Goal: Task Accomplishment & Management: Manage account settings

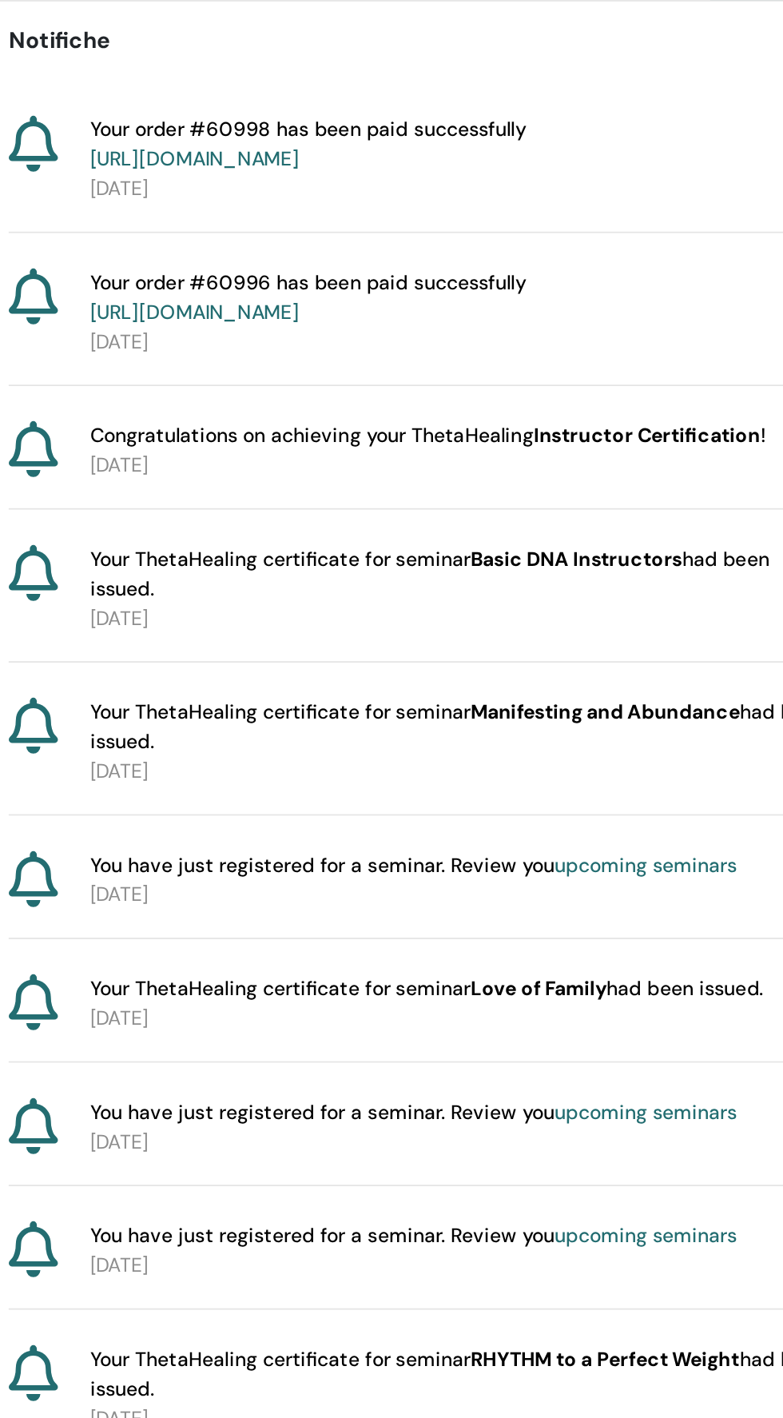
click at [327, 295] on link "https://member.thetahealing.com/member/account/subscriptions/purchases" at bounding box center [345, 293] width 119 height 14
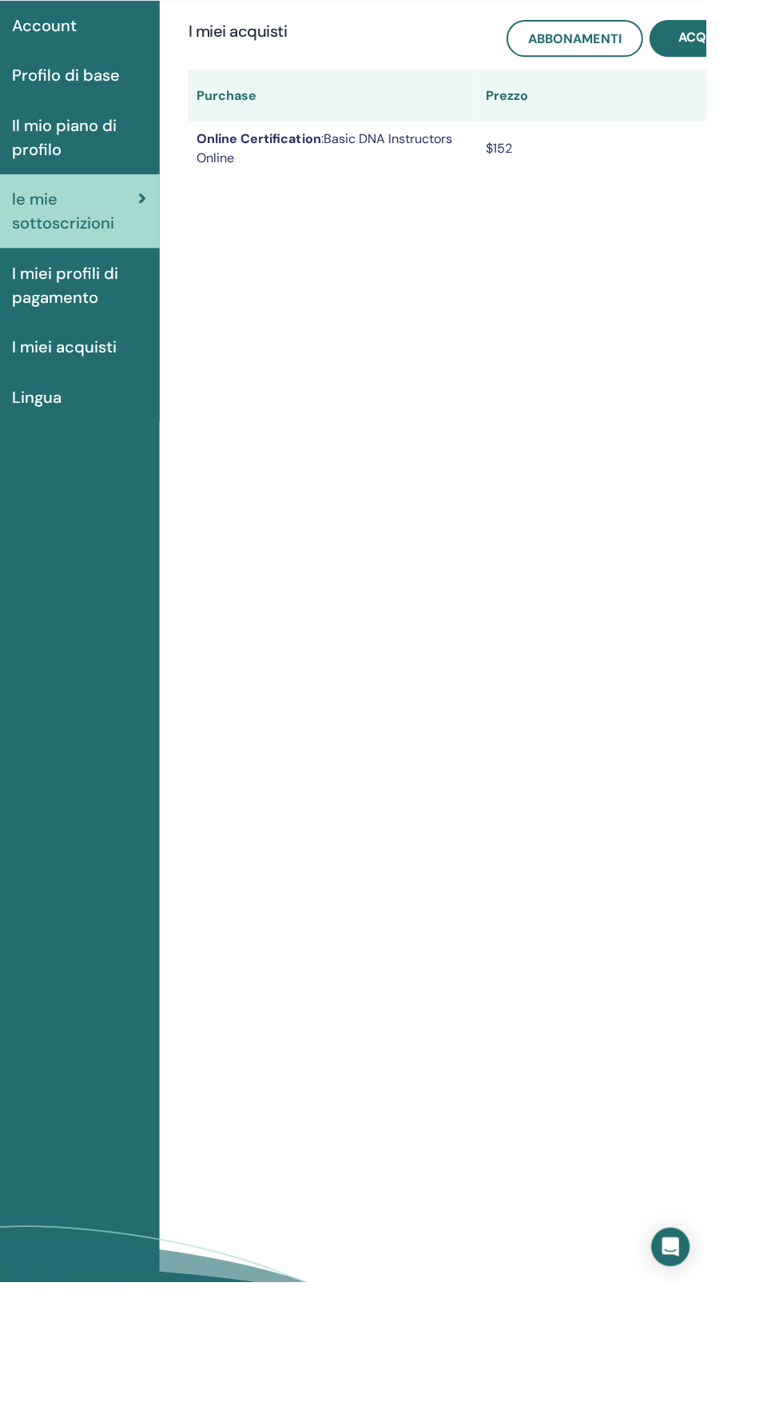
scroll to position [1, 0]
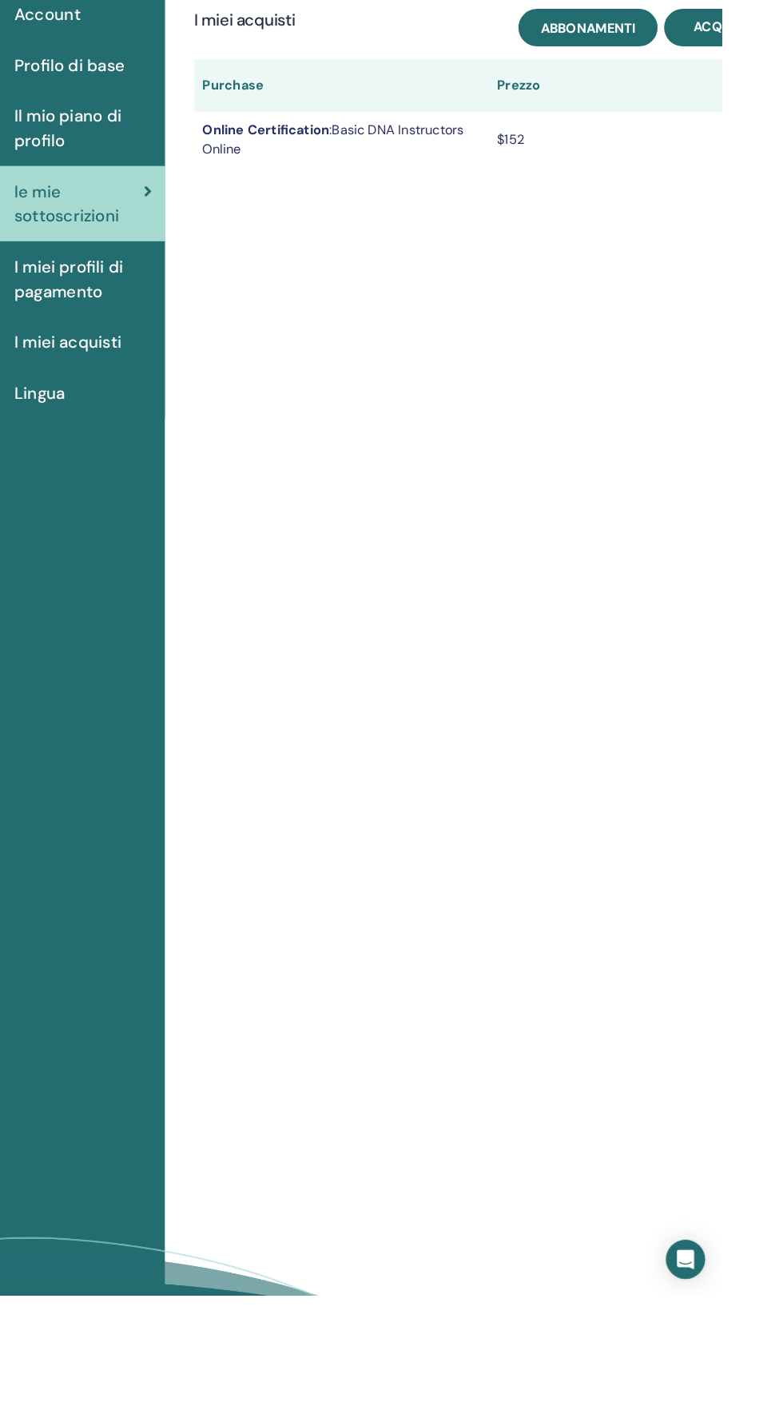
click at [612, 191] on link "Abbonamenti" at bounding box center [653, 180] width 136 height 37
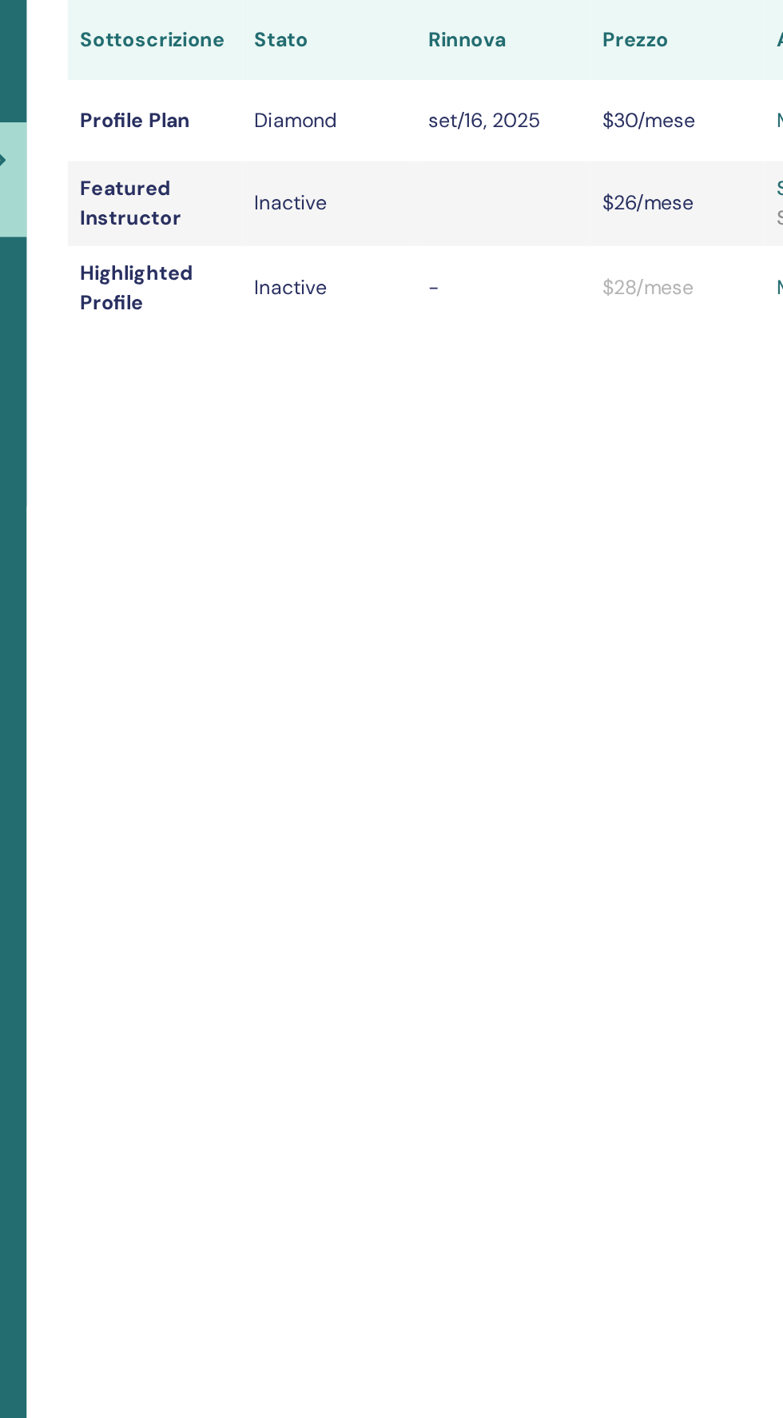
scroll to position [1, 0]
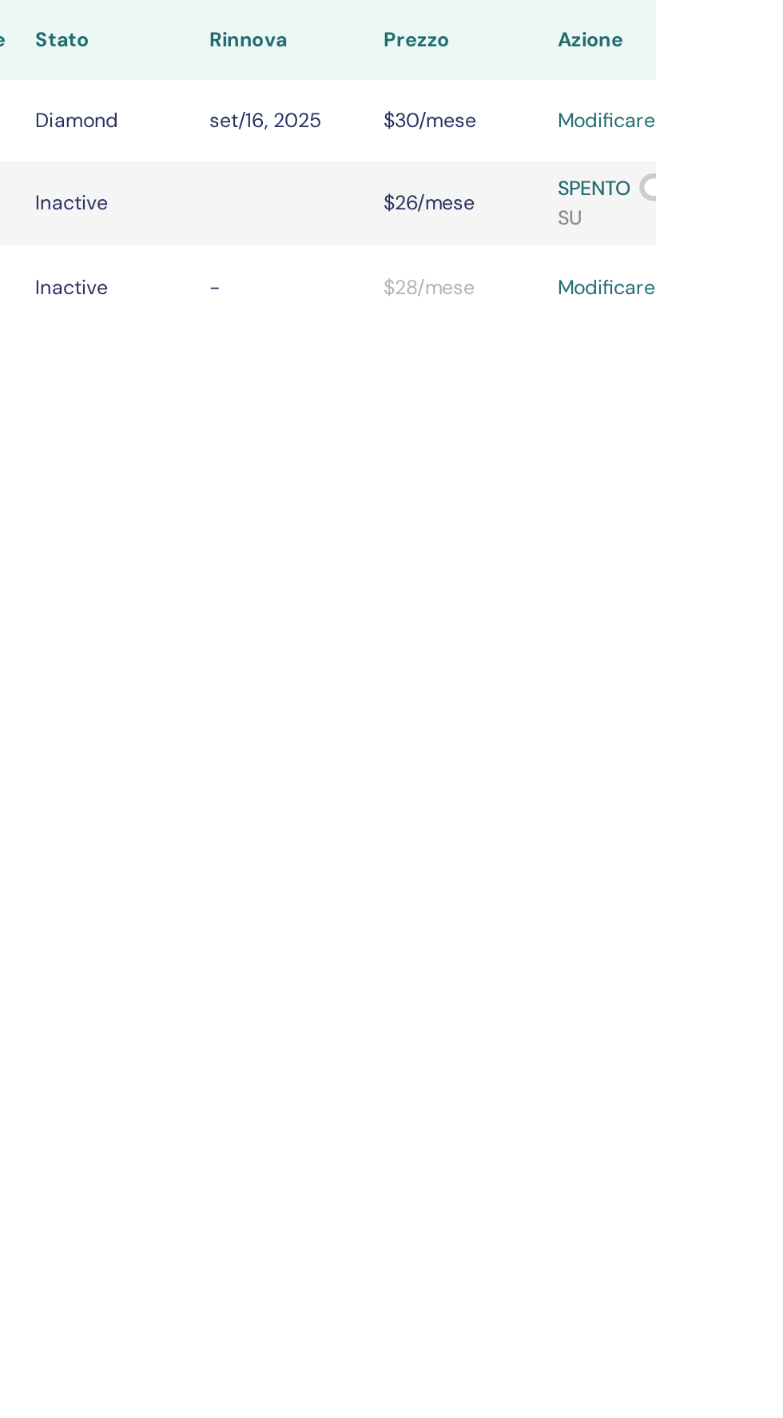
click at [783, 354] on span at bounding box center [786, 358] width 26 height 18
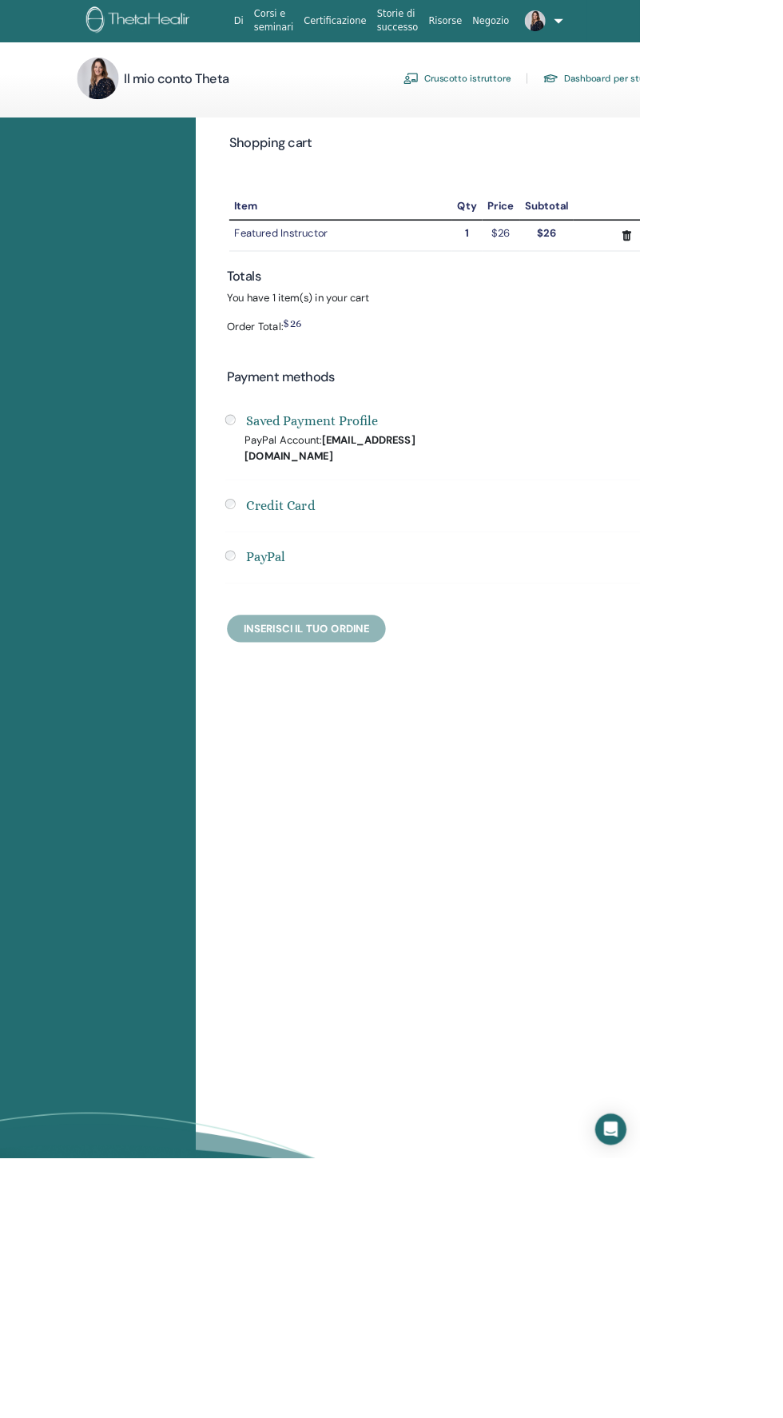
click at [556, 104] on link "Cruscotto istruttore" at bounding box center [560, 96] width 132 height 26
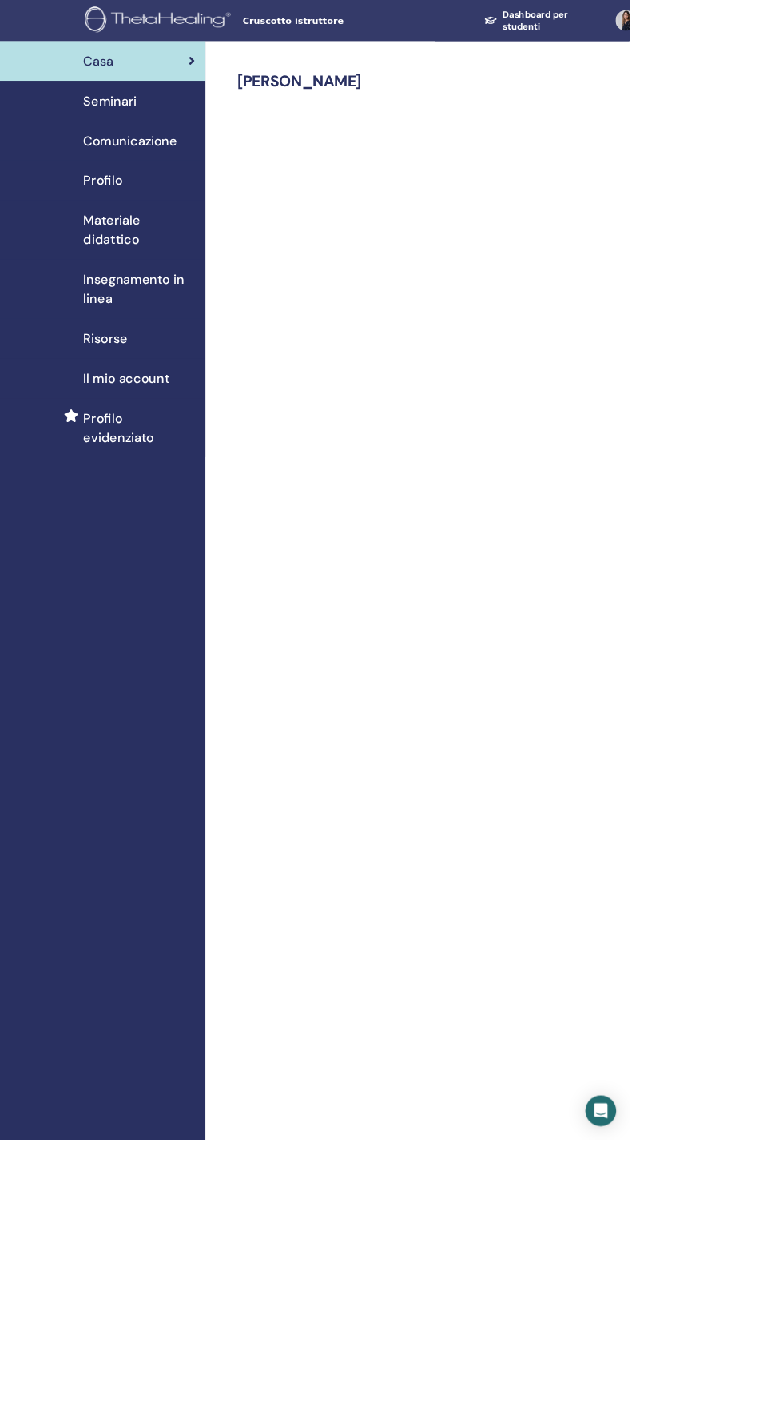
click at [121, 471] on span "Il mio account" at bounding box center [157, 471] width 107 height 24
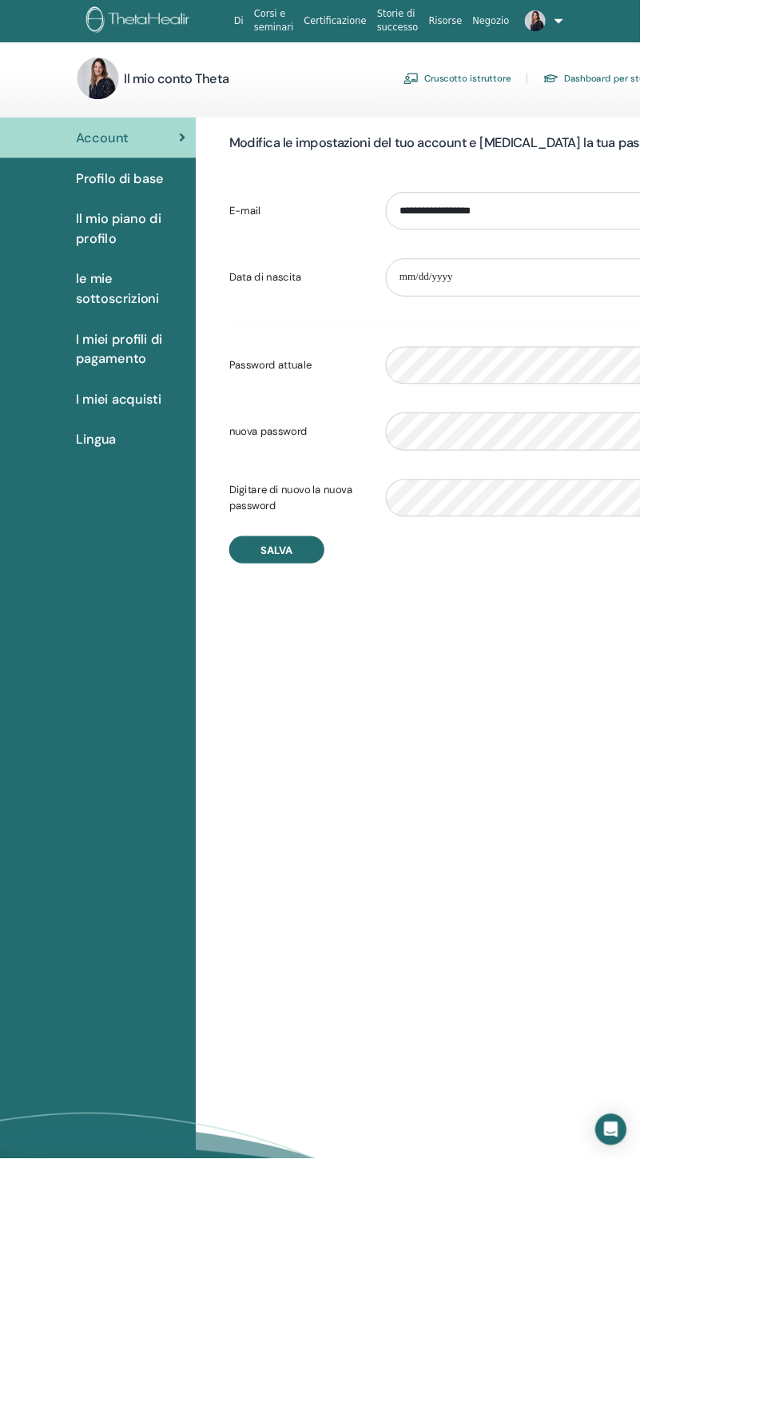
click at [89, 289] on div "Il mio piano di profilo" at bounding box center [120, 280] width 214 height 48
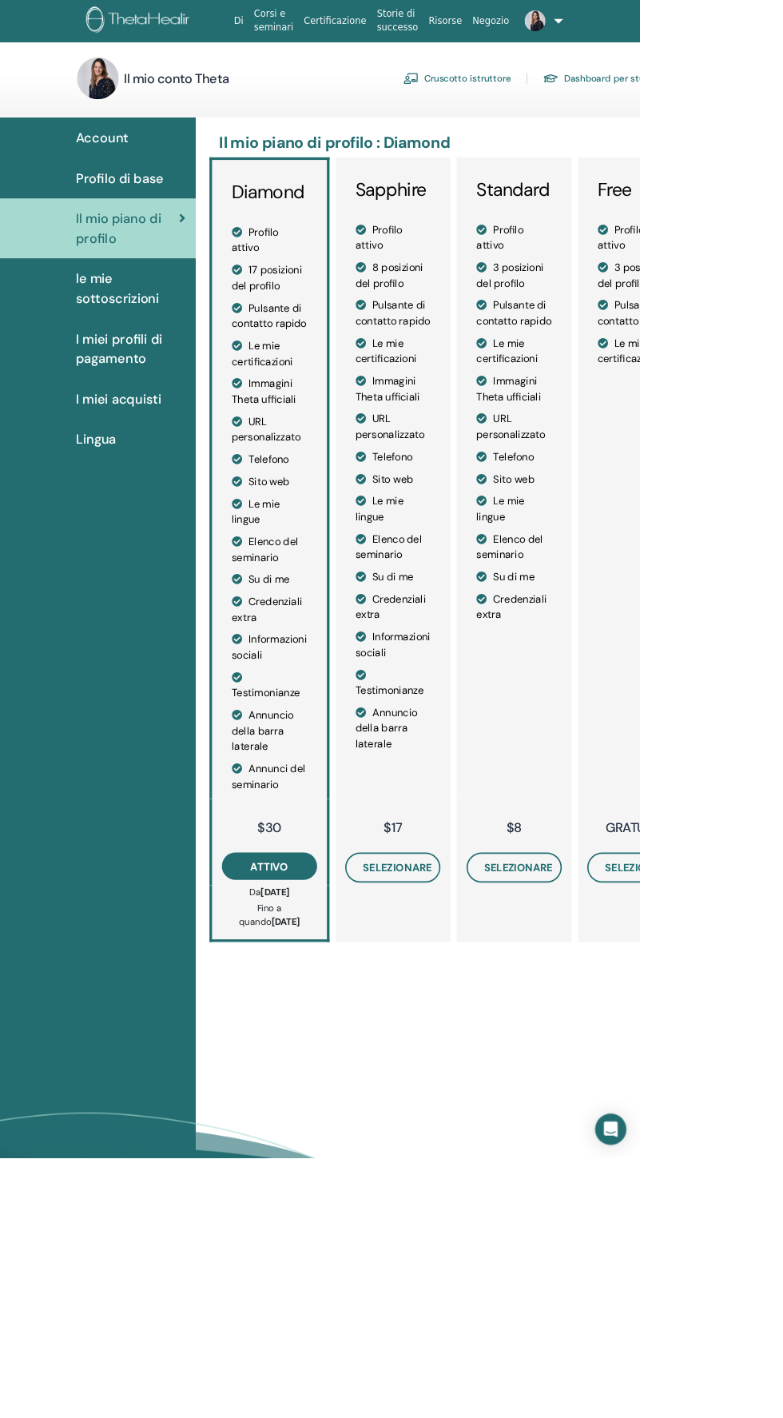
click at [531, 100] on link "Cruscotto istruttore" at bounding box center [560, 96] width 132 height 26
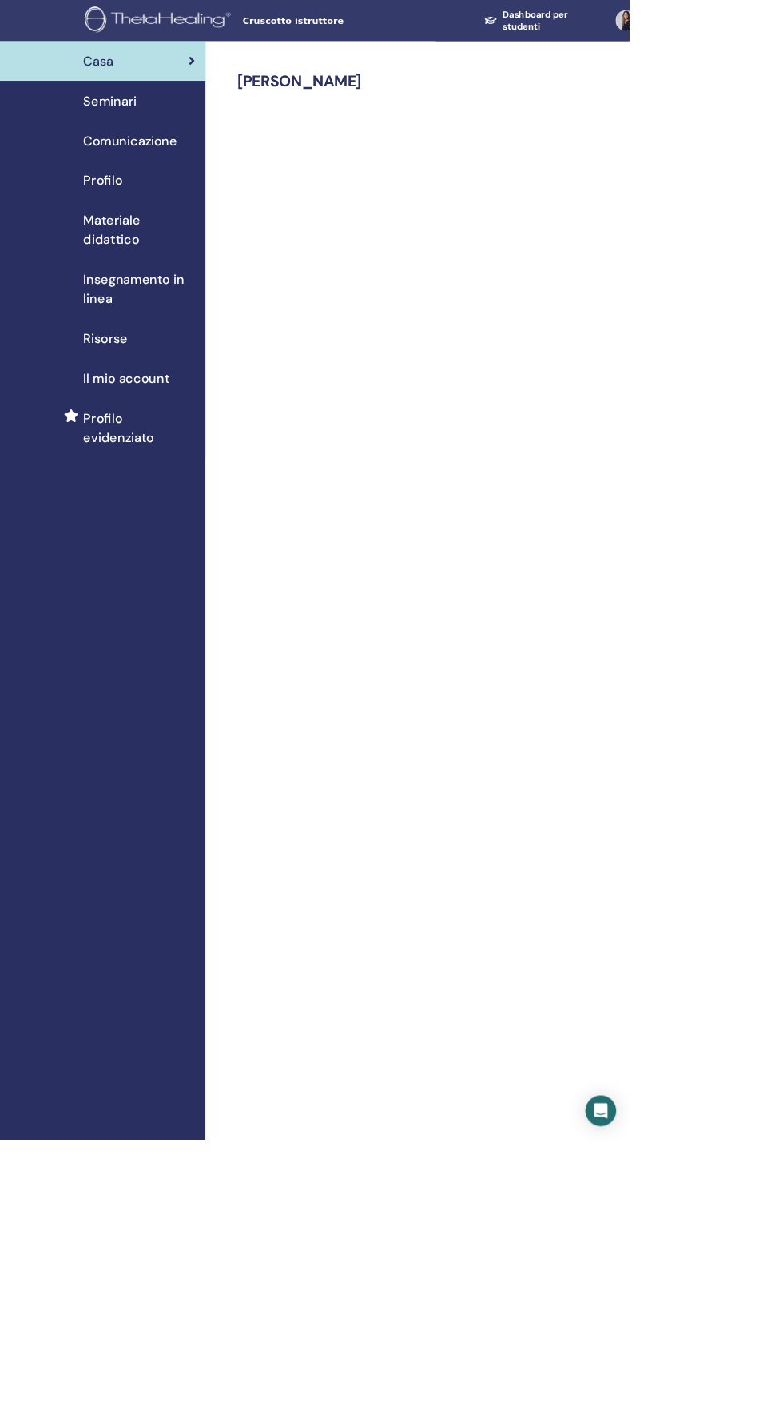
click at [103, 377] on div "Insegnamento in linea" at bounding box center [128, 360] width 230 height 48
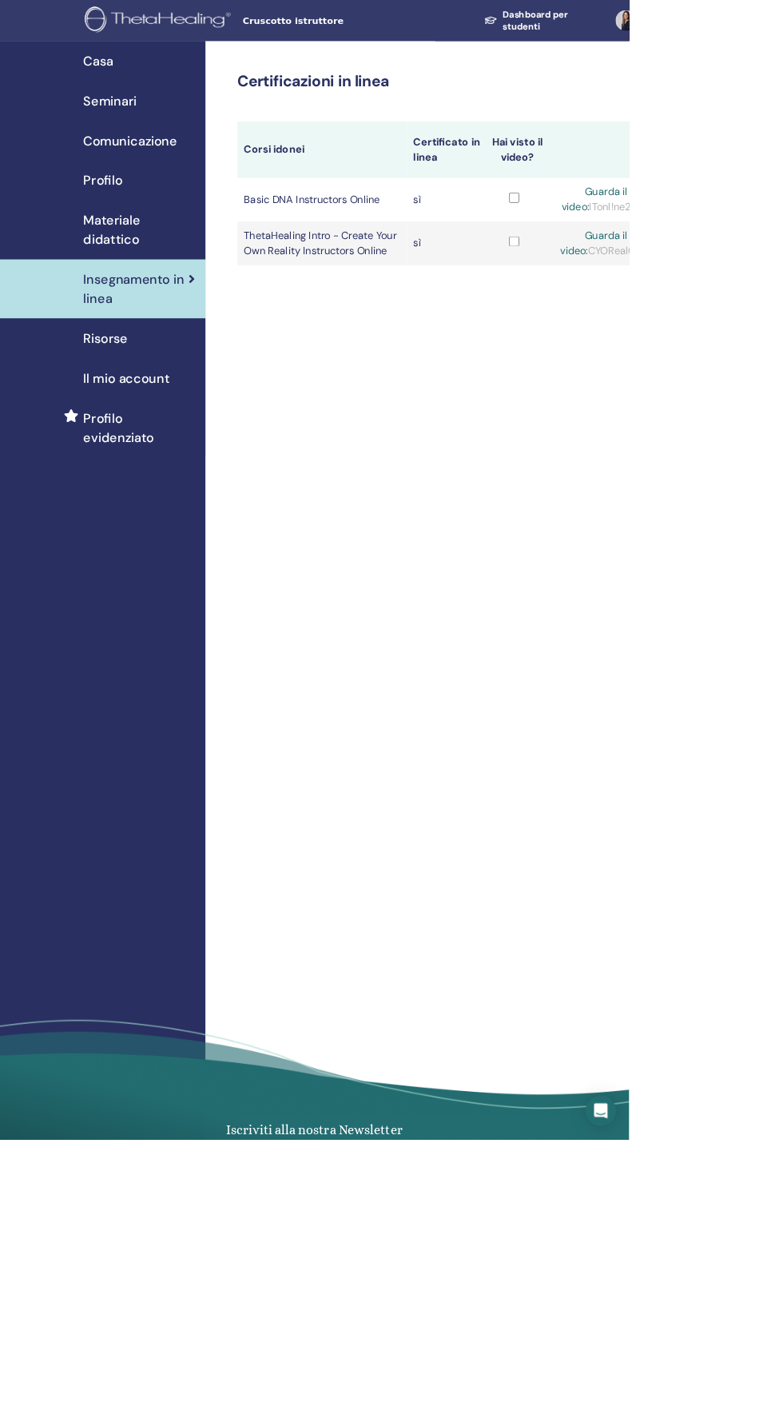
click at [94, 297] on div "Materiale didattico" at bounding box center [128, 286] width 230 height 48
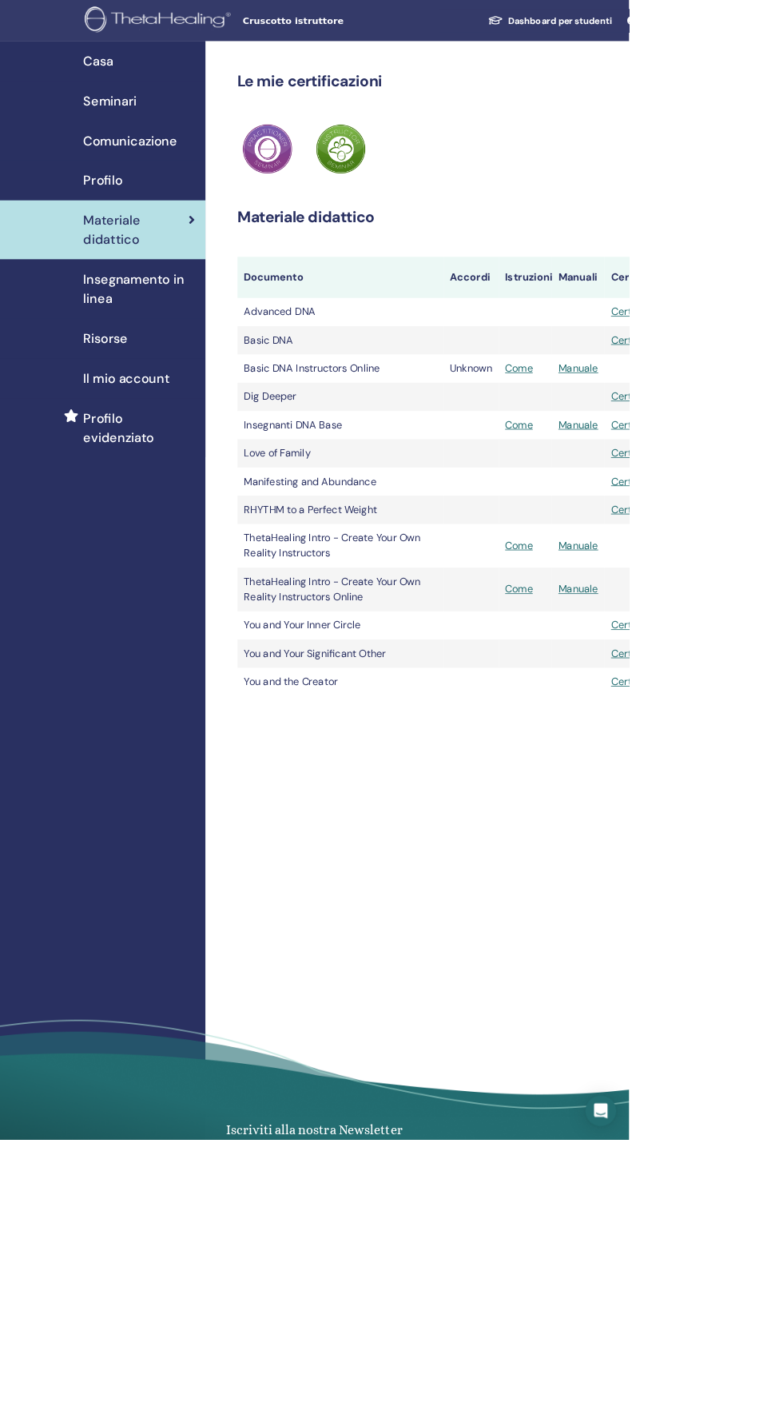
click at [128, 426] on span "Risorse" at bounding box center [131, 421] width 55 height 24
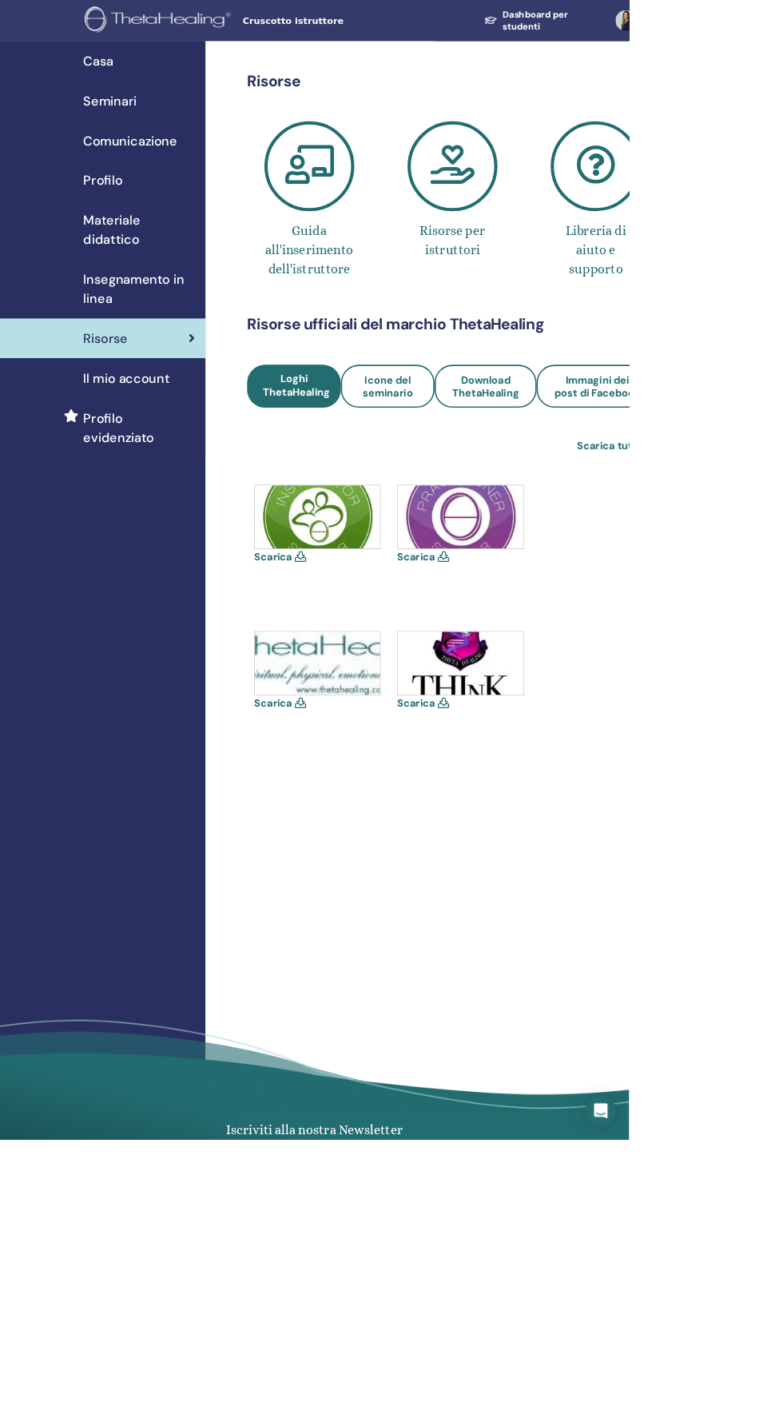
click at [102, 361] on div "Insegnamento in linea" at bounding box center [128, 360] width 230 height 48
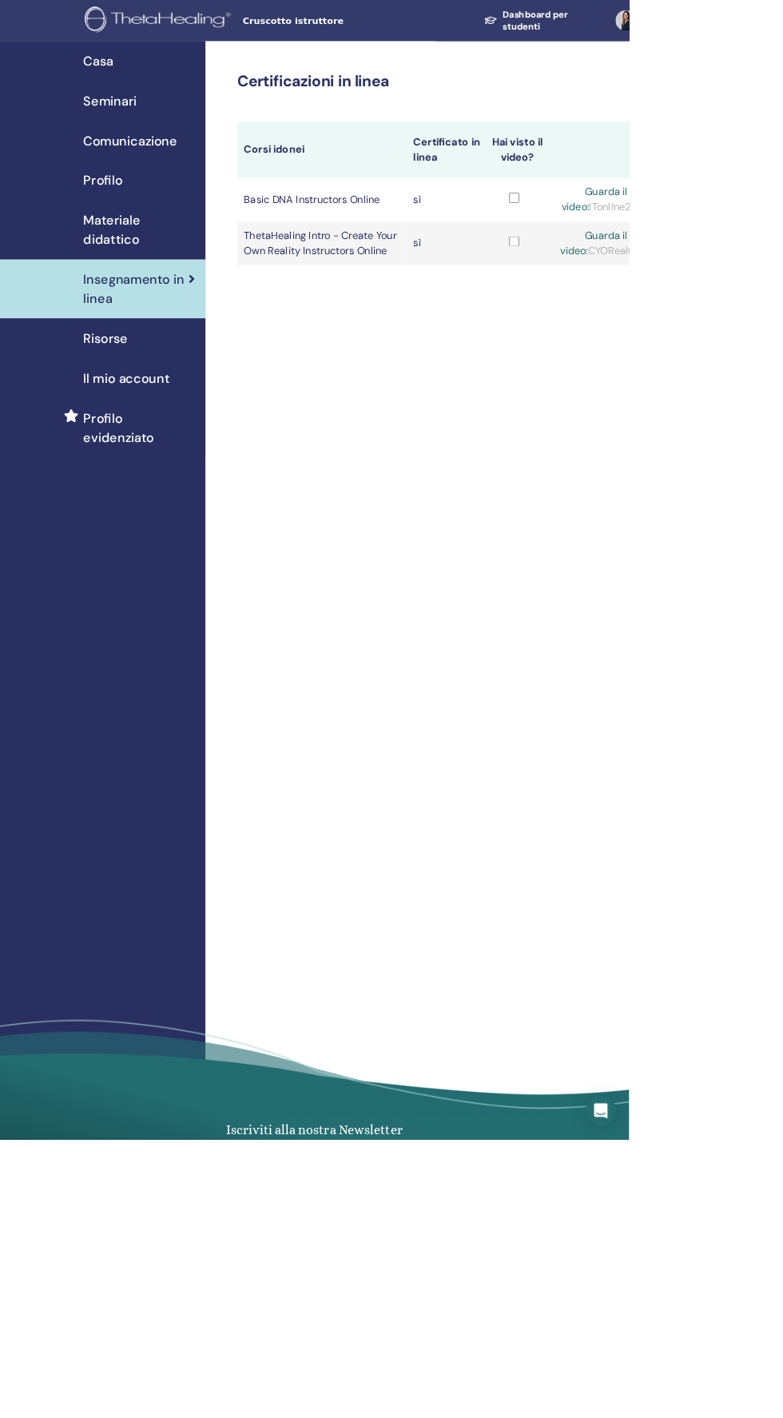
click at [94, 304] on div "Materiale didattico" at bounding box center [128, 286] width 230 height 48
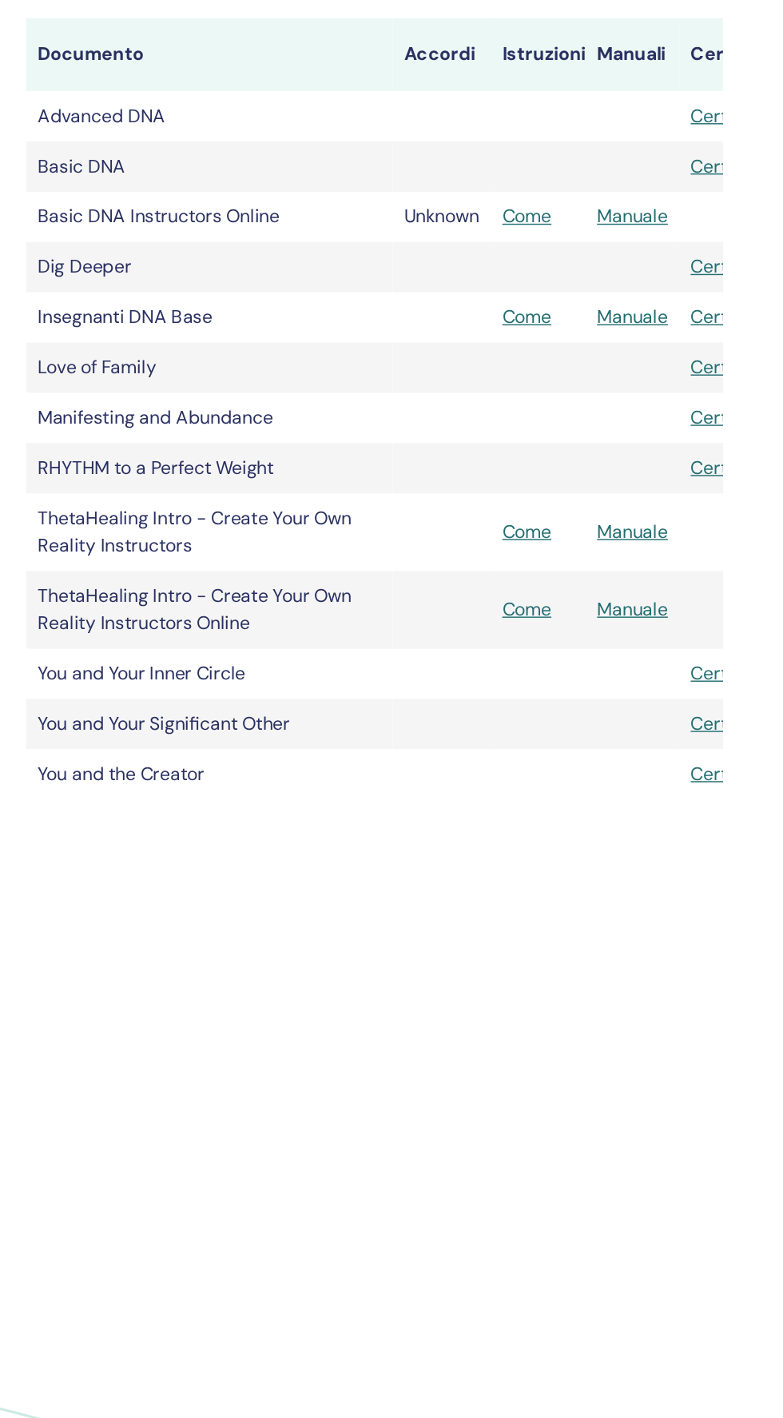
scroll to position [5, 0]
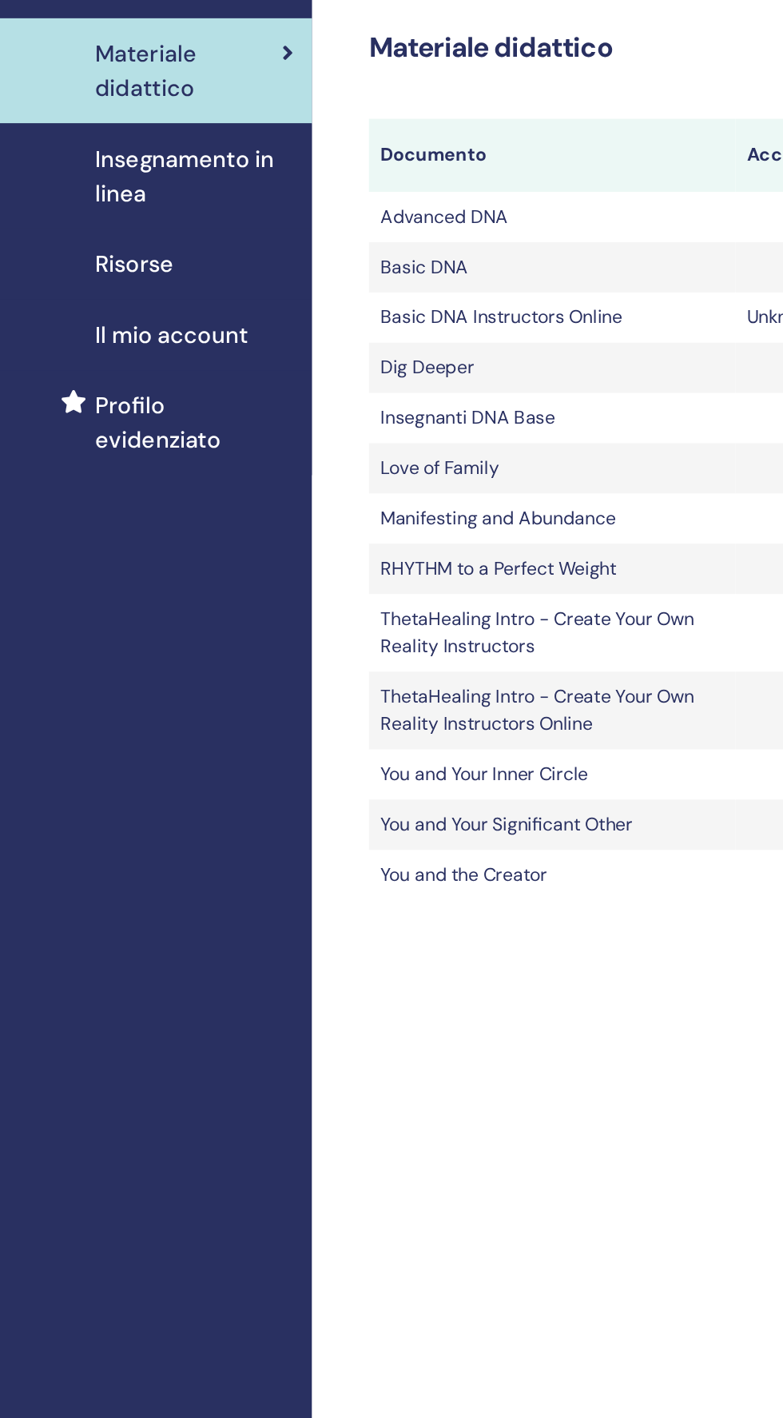
click at [130, 458] on span "Il mio account" at bounding box center [157, 466] width 107 height 24
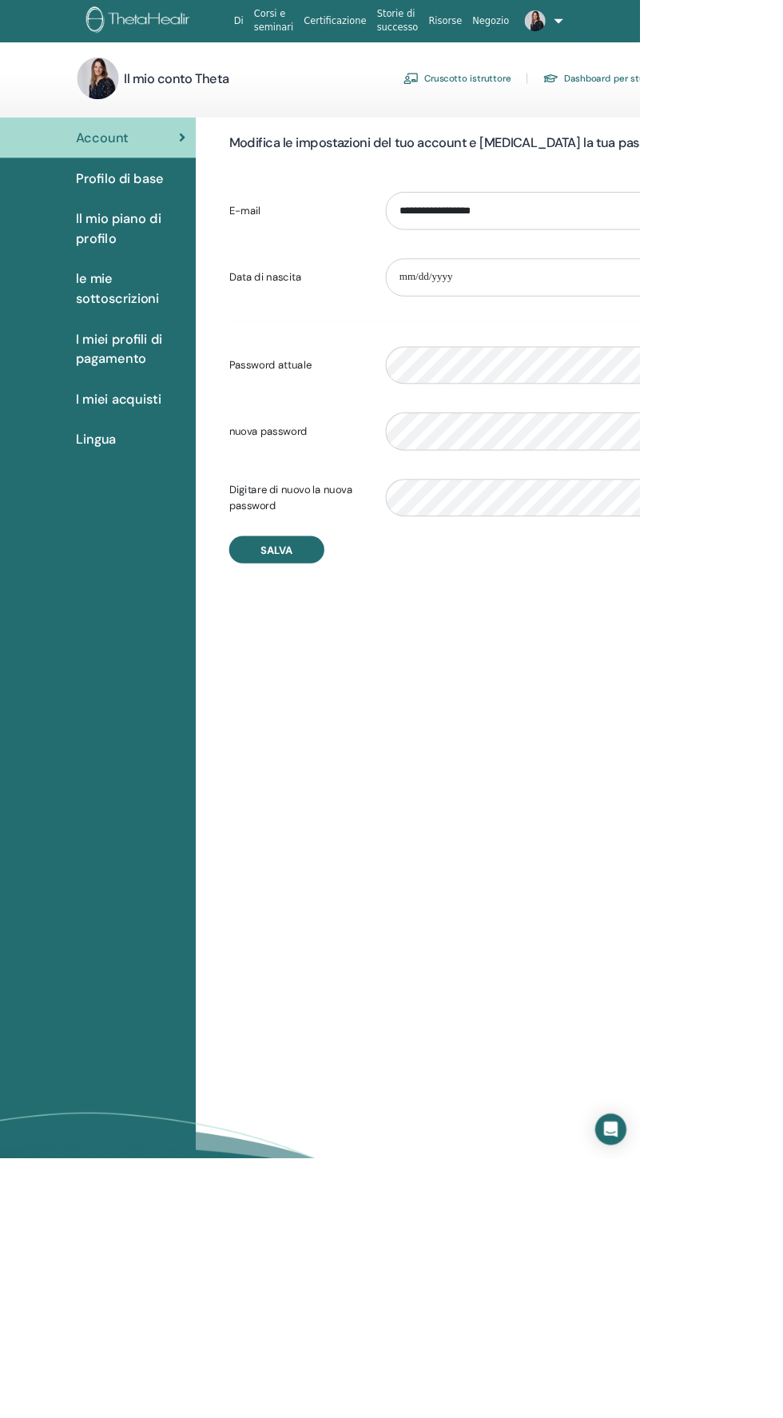
click at [94, 353] on span "le mie sottoscrizioni" at bounding box center [160, 353] width 134 height 48
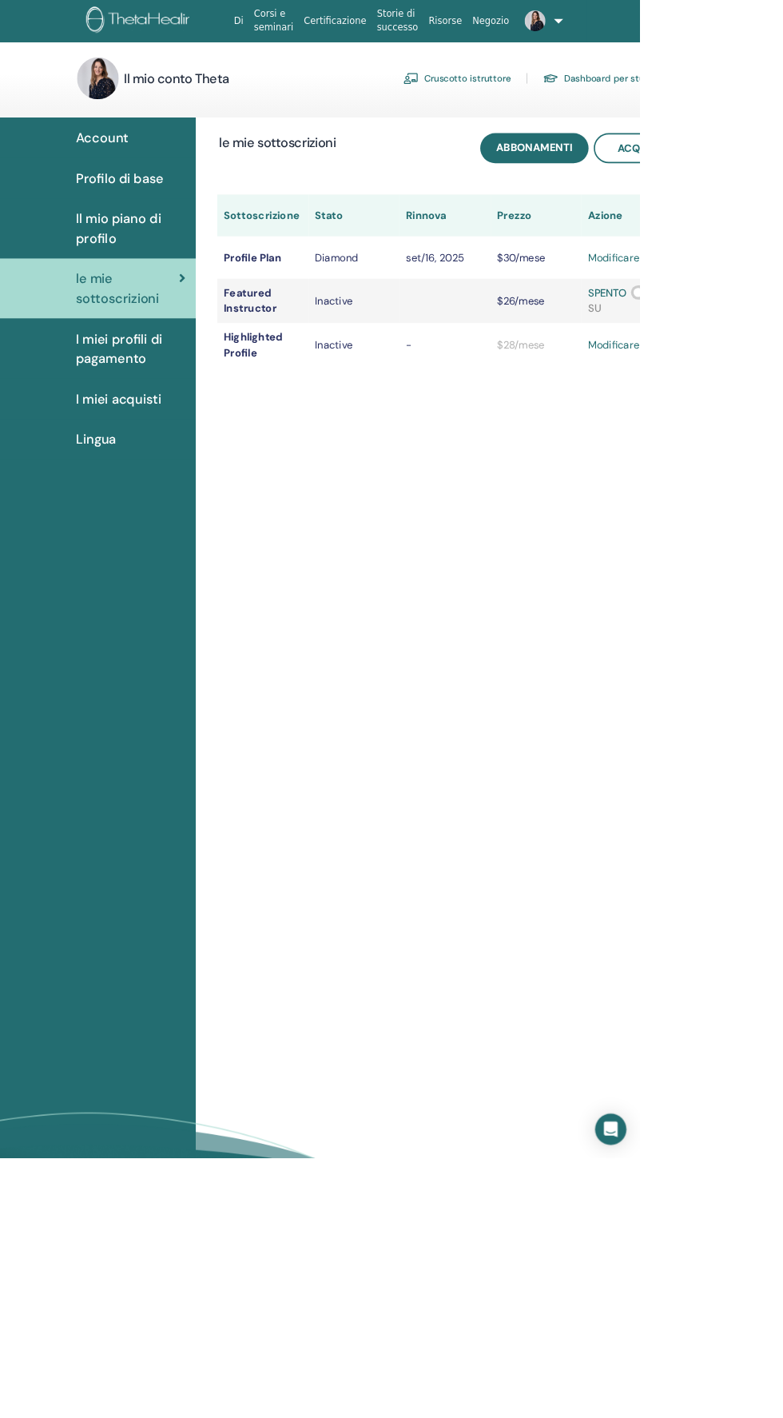
click at [98, 274] on span "Il mio piano di profilo" at bounding box center [160, 280] width 134 height 48
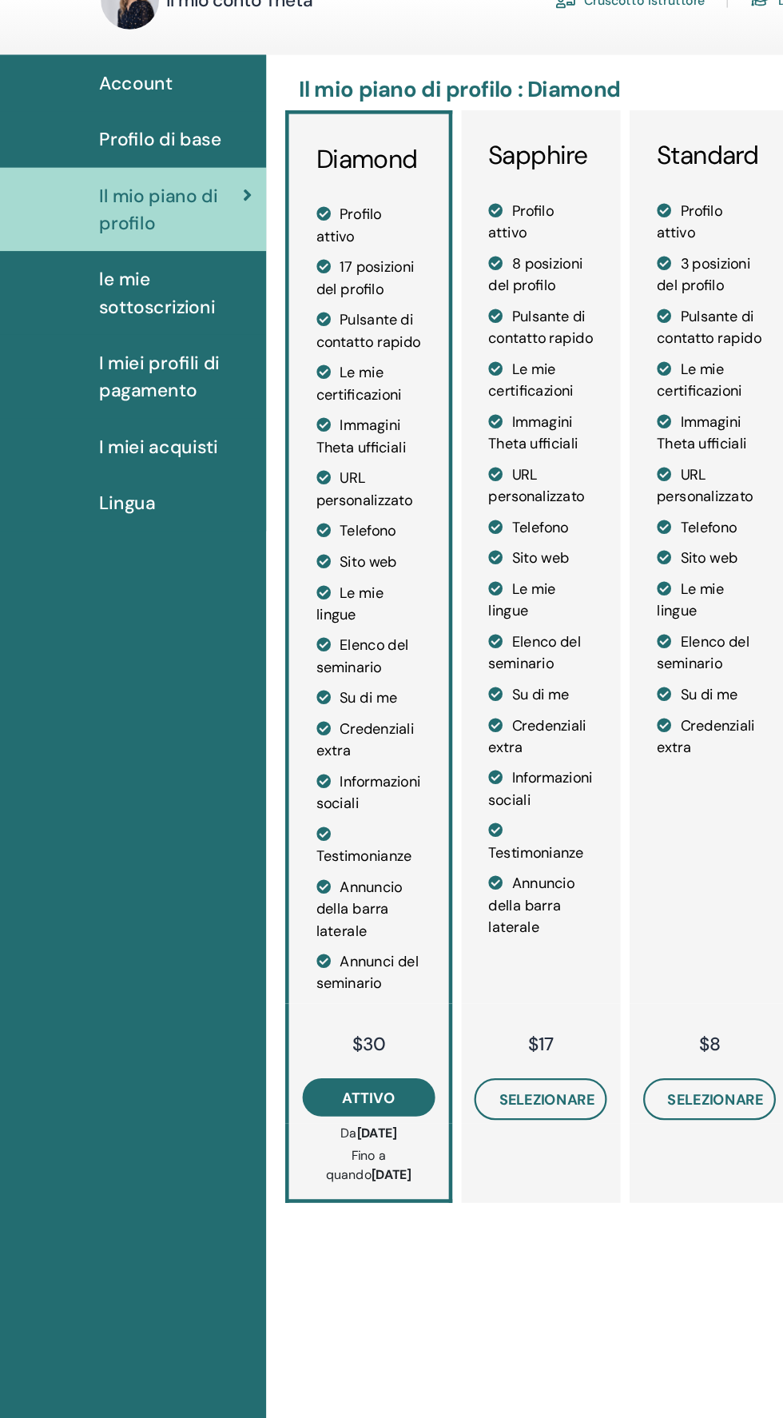
click at [94, 221] on span "Profilo di base" at bounding box center [147, 218] width 108 height 24
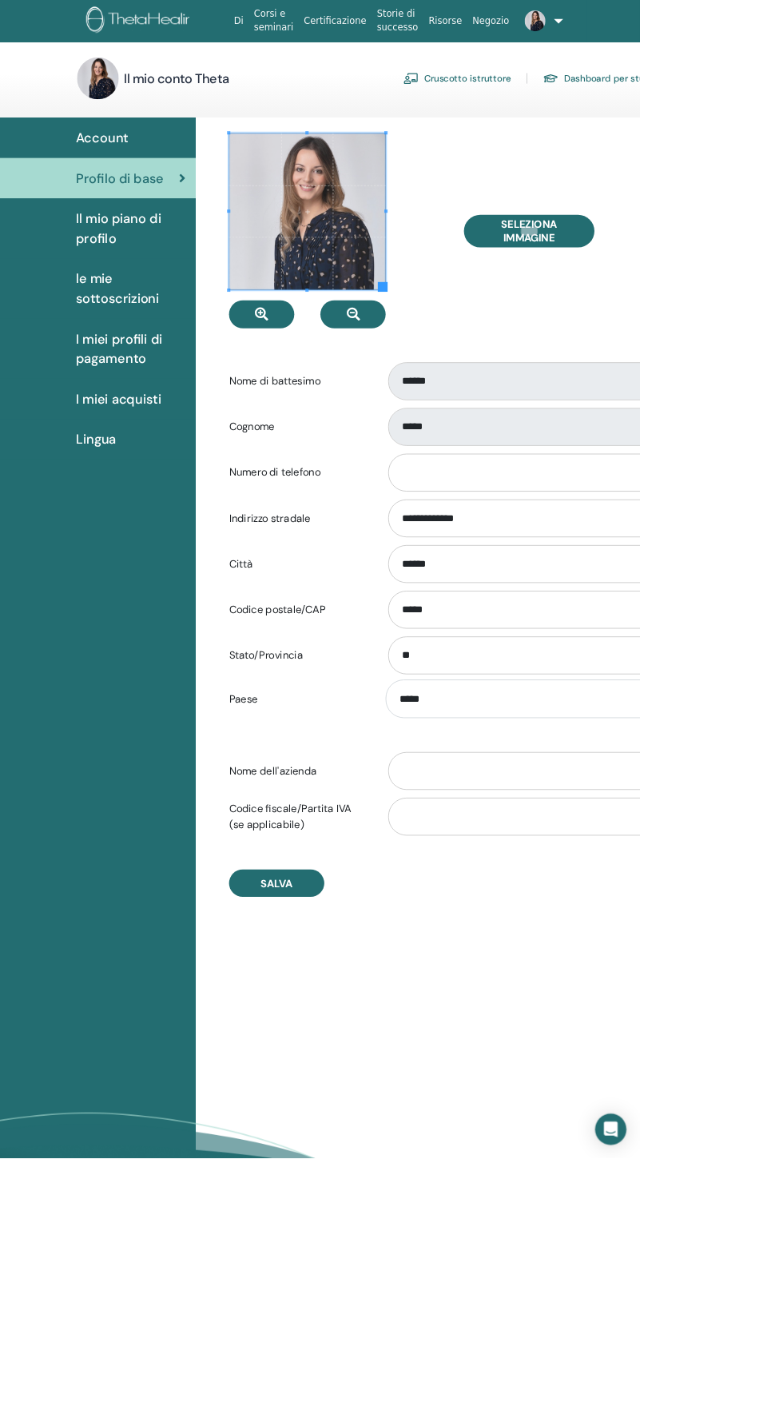
click at [89, 551] on link "Lingua" at bounding box center [120, 538] width 240 height 50
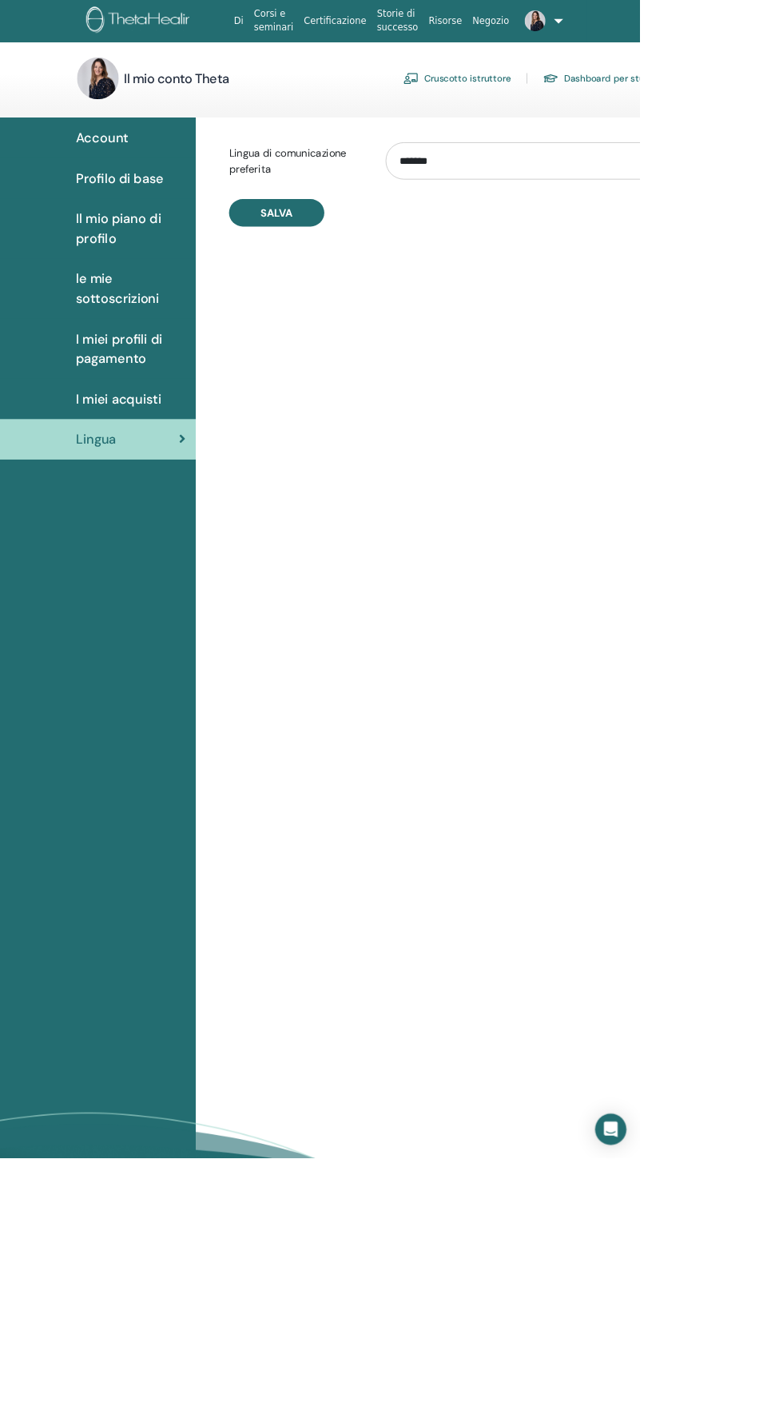
click at [87, 492] on div "I miei acquisti" at bounding box center [120, 488] width 214 height 24
